Goal: Transaction & Acquisition: Subscribe to service/newsletter

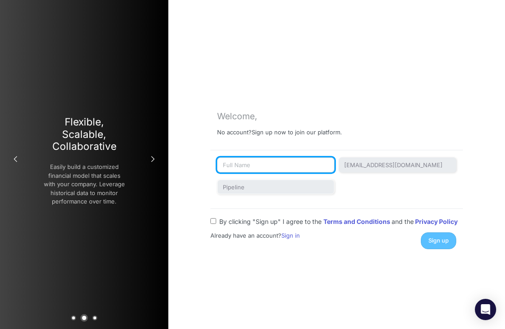
click at [257, 167] on input "text" at bounding box center [275, 164] width 117 height 15
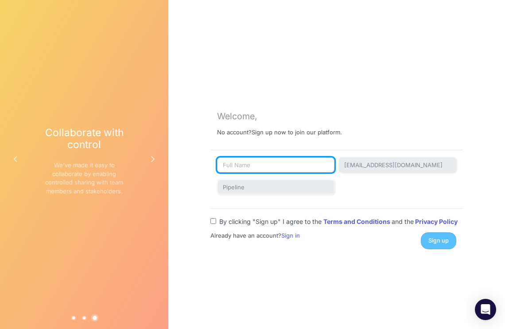
type input "[PERSON_NAME]"
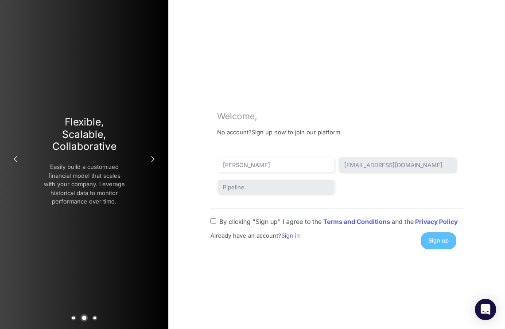
click at [214, 220] on input "By clicking "Sign up" I agree to the Terms and Conditions and the Privacy Policy" at bounding box center [213, 221] width 6 height 6
checkbox input "true"
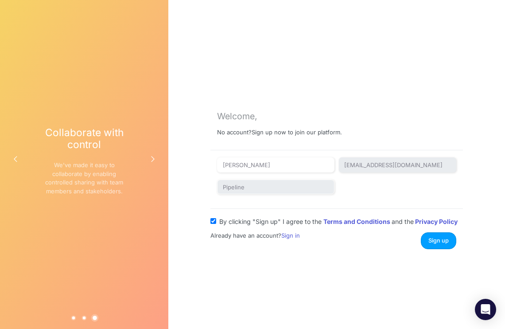
drag, startPoint x: 390, startPoint y: 239, endPoint x: 436, endPoint y: 261, distance: 50.5
click at [436, 261] on div "Welcome, No account? Sign up now to join our platform. [PERSON_NAME] [EMAIL_ADD…" at bounding box center [336, 164] width 337 height 329
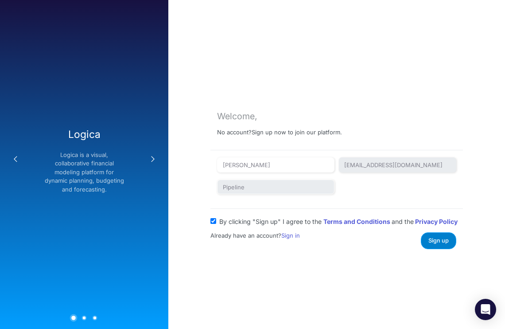
click at [439, 241] on span "Sign up" at bounding box center [439, 240] width 20 height 7
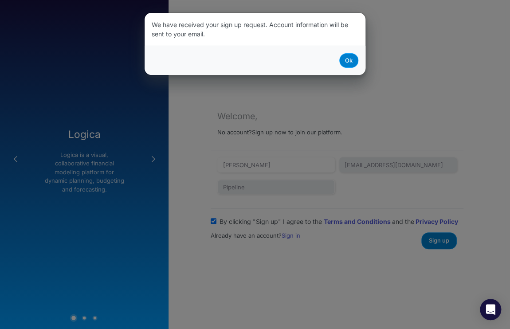
click at [349, 62] on button "Ok" at bounding box center [348, 60] width 19 height 15
